Goal: Check status

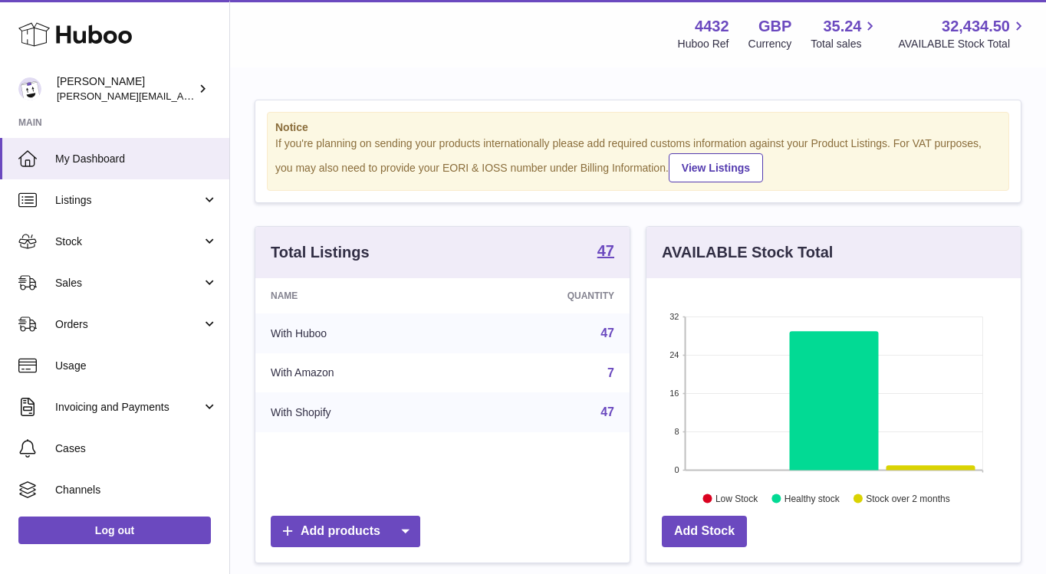
scroll to position [239, 374]
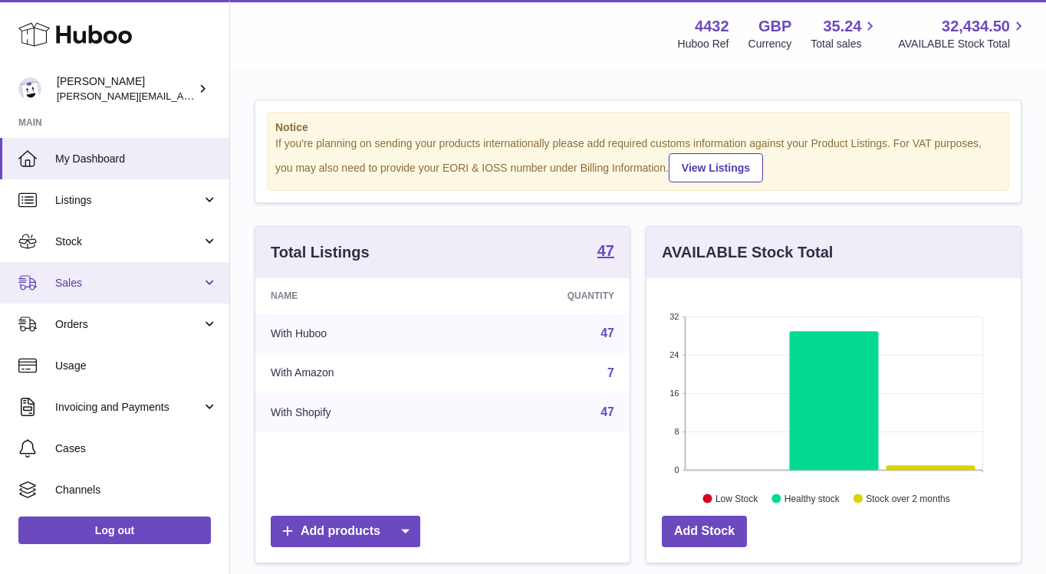
click at [127, 289] on span "Sales" at bounding box center [128, 283] width 146 height 15
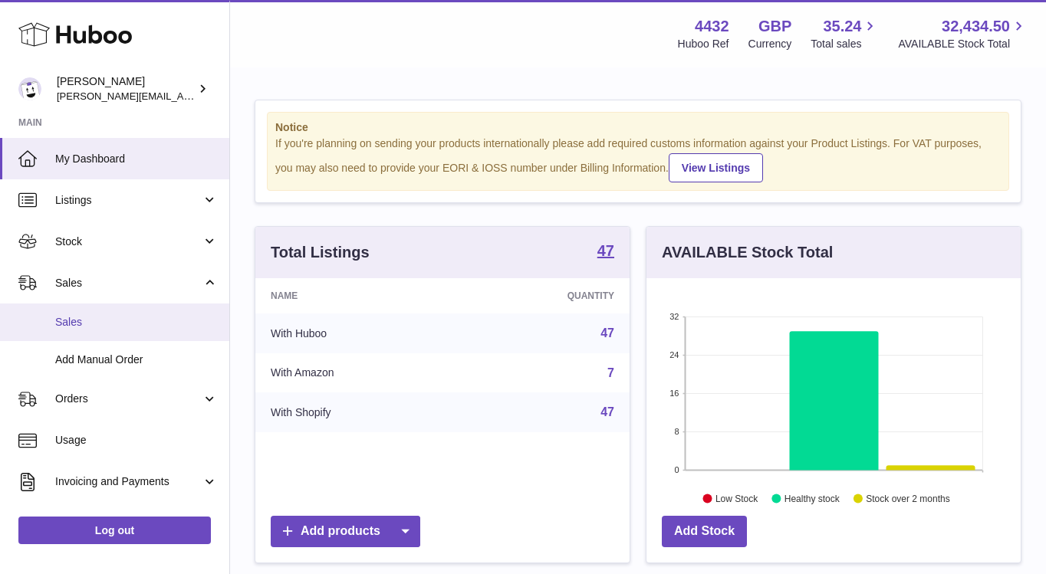
click at [132, 327] on span "Sales" at bounding box center [136, 322] width 163 height 15
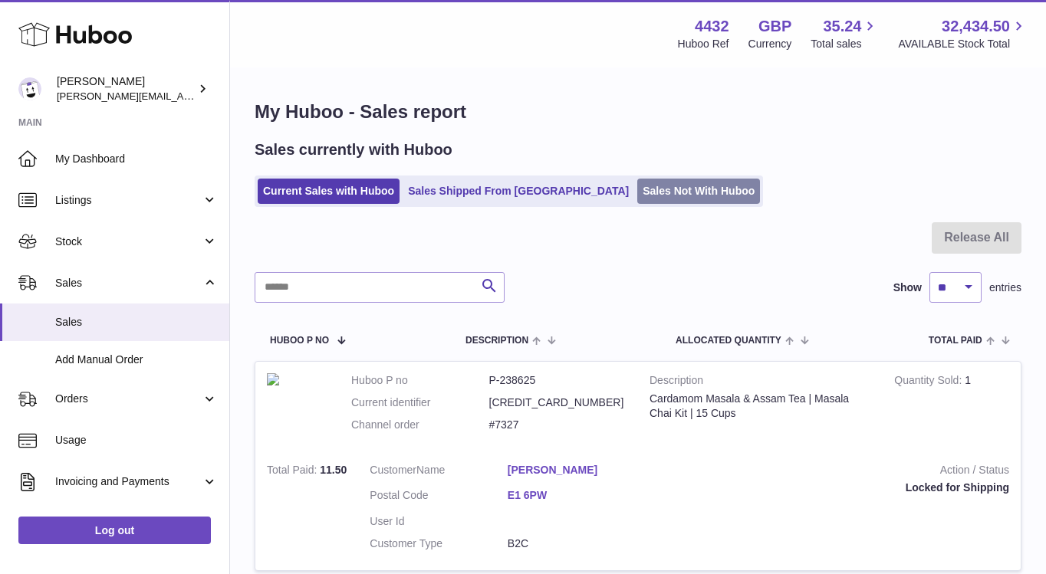
click at [637, 199] on link "Sales Not With Huboo" at bounding box center [698, 191] width 123 height 25
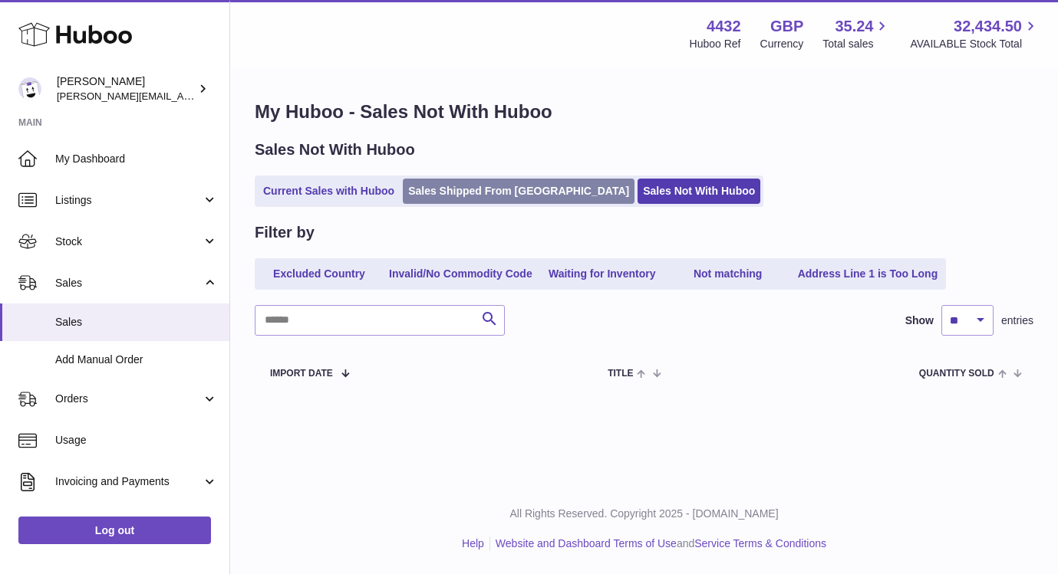
click at [495, 189] on link "Sales Shipped From [GEOGRAPHIC_DATA]" at bounding box center [519, 191] width 232 height 25
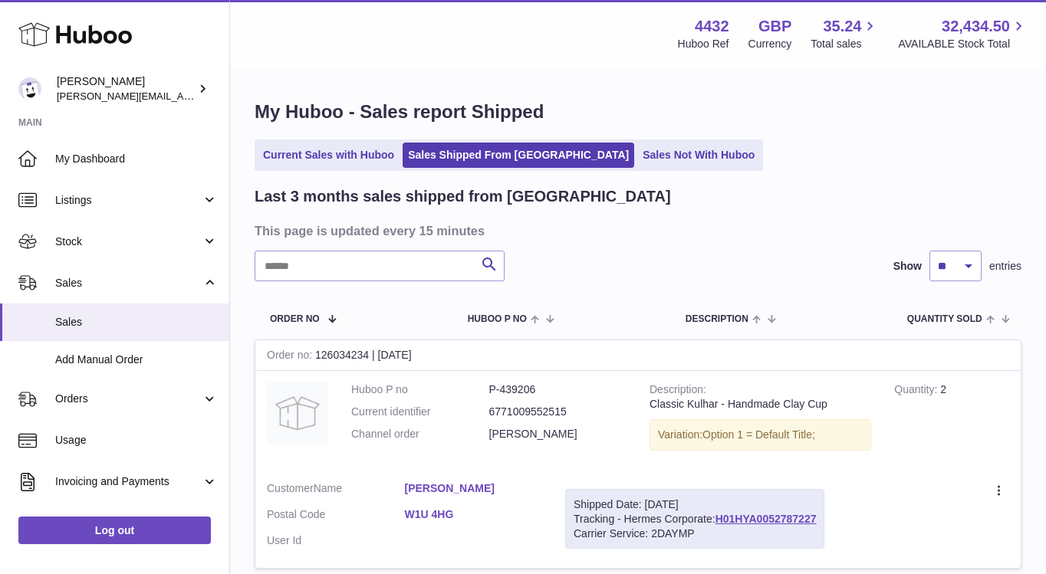
scroll to position [6, 0]
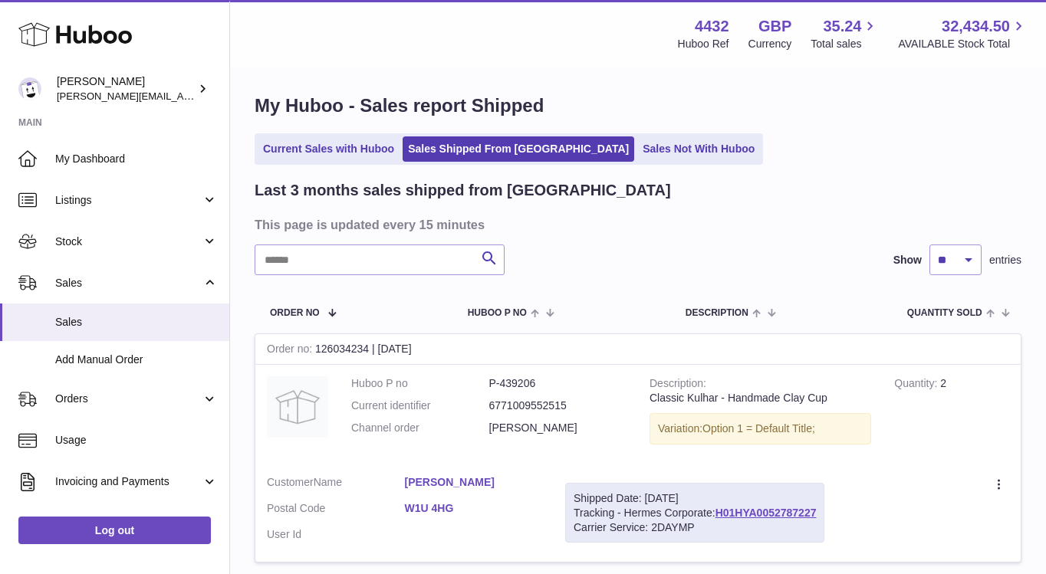
drag, startPoint x: 492, startPoint y: 346, endPoint x: 255, endPoint y: 347, distance: 237.0
click at [255, 347] on div "Order no 126034234 | 6th Oct" at bounding box center [637, 349] width 765 height 31
copy td
drag, startPoint x: 268, startPoint y: 348, endPoint x: 427, endPoint y: 347, distance: 159.5
click at [427, 347] on div "Order no 126034234 | 6th Oct" at bounding box center [637, 349] width 765 height 31
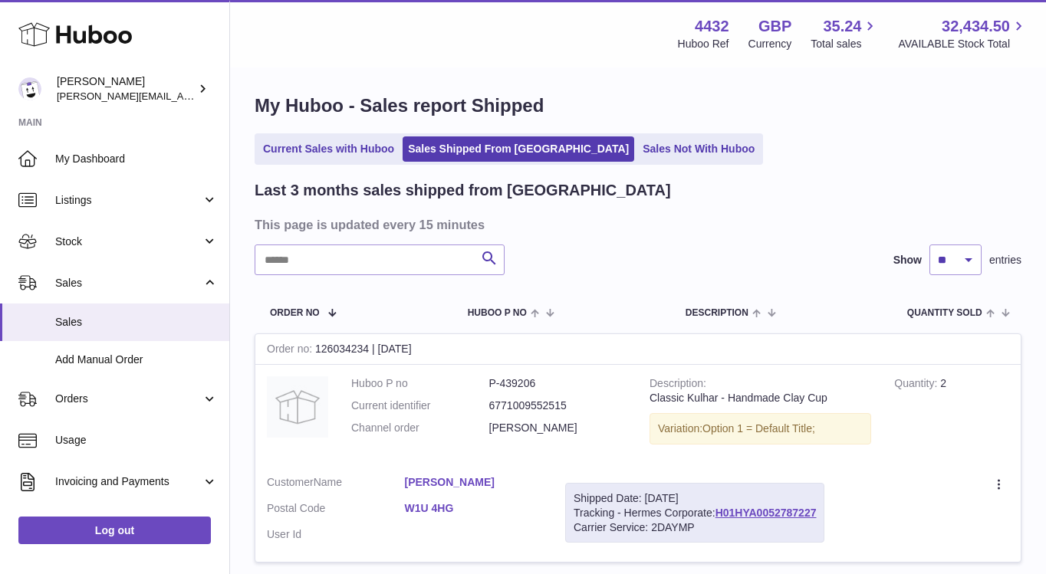
copy div "Order no 126034234 | 6th Oct"
